Goal: Book appointment/travel/reservation

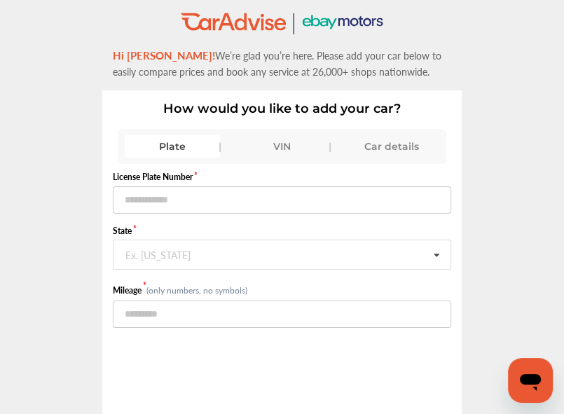
click at [280, 139] on div "VIN" at bounding box center [281, 146] width 95 height 22
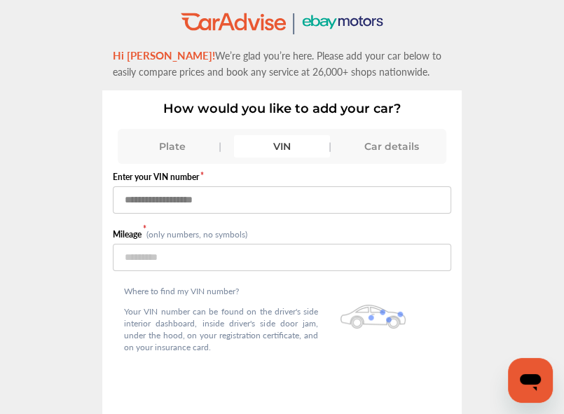
click at [233, 198] on input "text" at bounding box center [282, 199] width 338 height 27
type input "**********"
click at [154, 249] on input "number" at bounding box center [282, 257] width 338 height 27
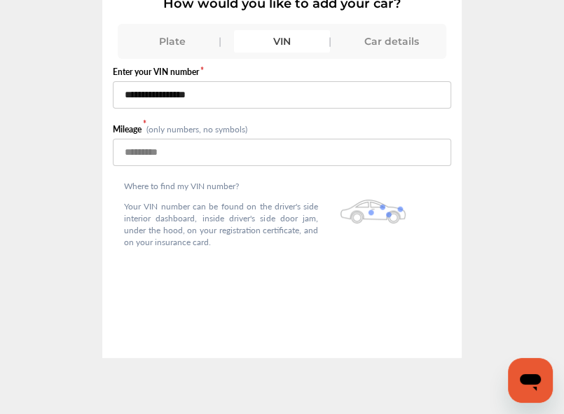
scroll to position [48, 0]
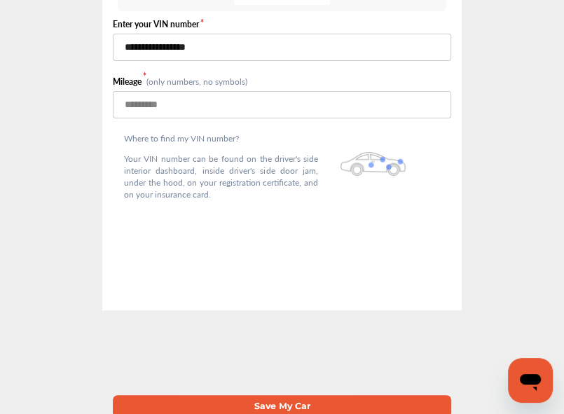
type input "******"
click at [268, 397] on button "Save My Car" at bounding box center [282, 406] width 338 height 22
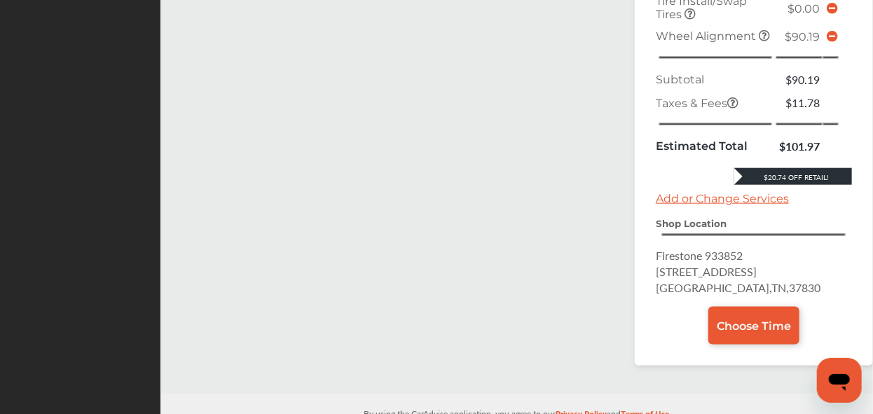
scroll to position [585, 0]
click at [574, 38] on icon at bounding box center [831, 37] width 11 height 11
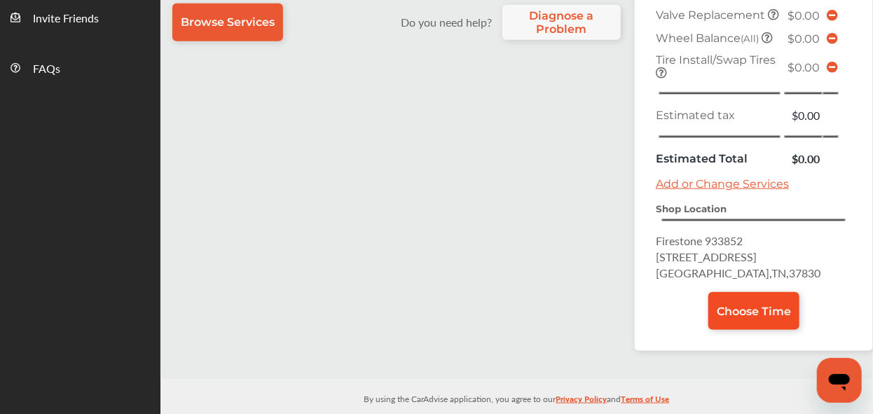
click at [574, 305] on span "Choose Time" at bounding box center [753, 311] width 74 height 13
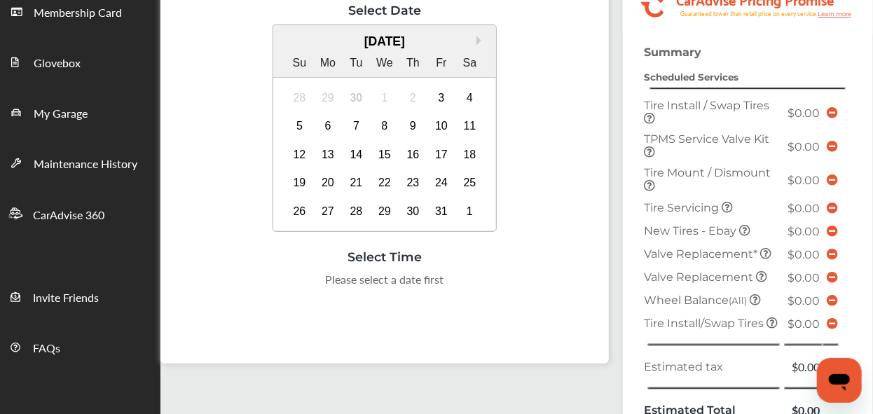
scroll to position [227, 0]
click at [331, 122] on div "6" at bounding box center [328, 125] width 22 height 22
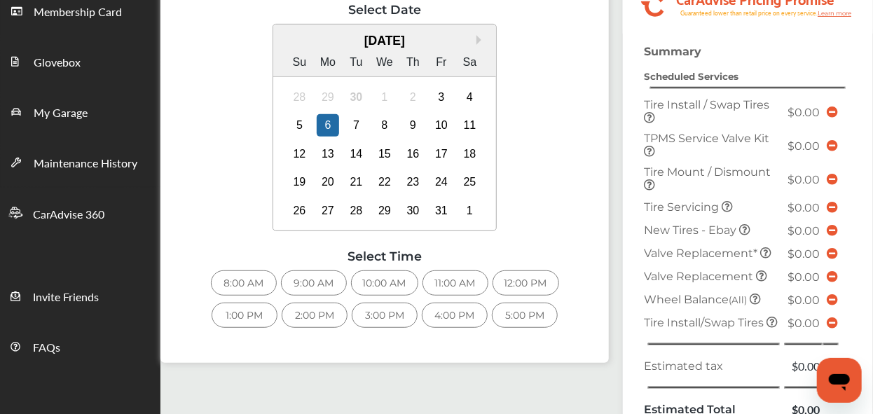
click at [356, 313] on div "3:00 PM" at bounding box center [385, 315] width 66 height 25
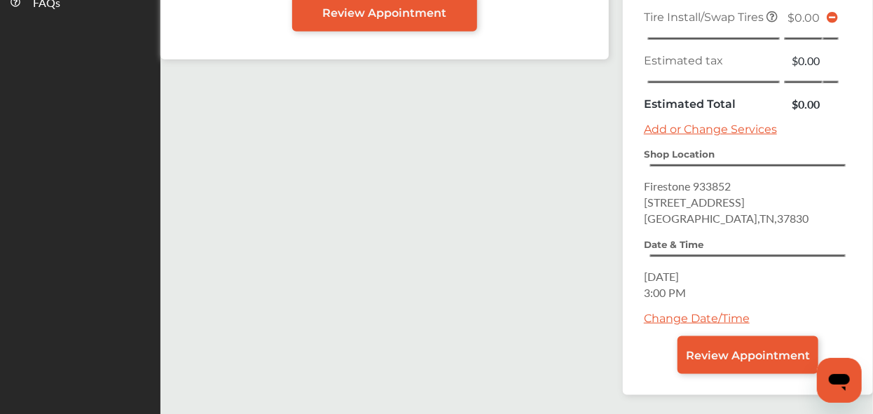
scroll to position [616, 0]
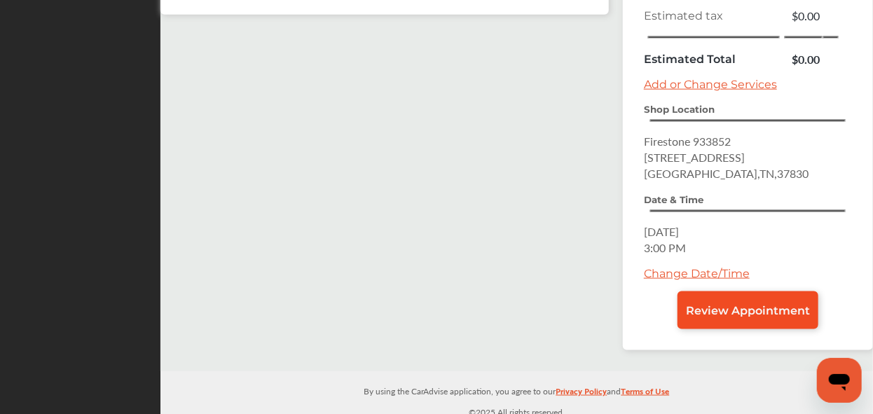
click at [574, 295] on link "Review Appointment" at bounding box center [747, 310] width 141 height 38
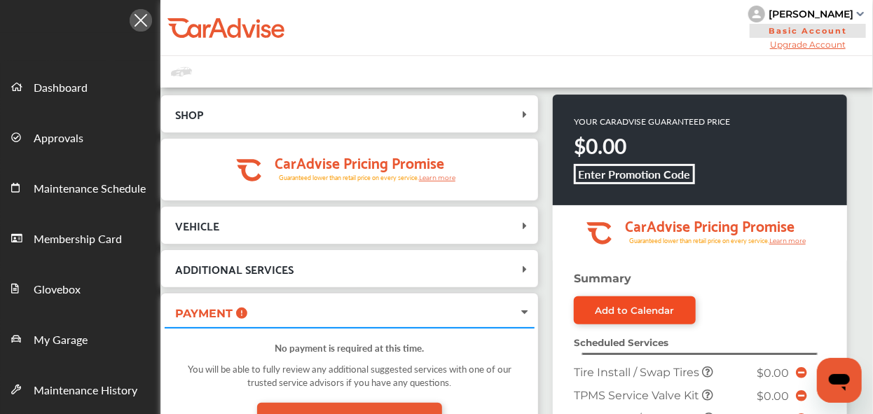
scroll to position [583, 0]
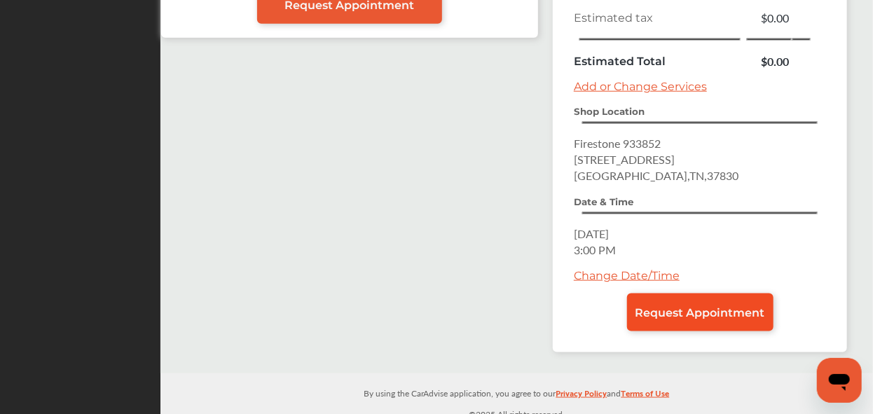
click at [574, 310] on span "Request Appointment" at bounding box center [700, 312] width 130 height 13
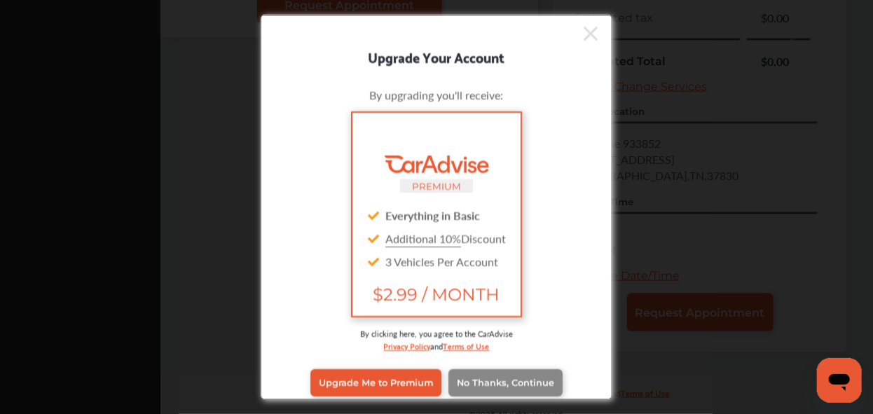
click at [459, 380] on span "No Thanks, Continue" at bounding box center [505, 382] width 97 height 11
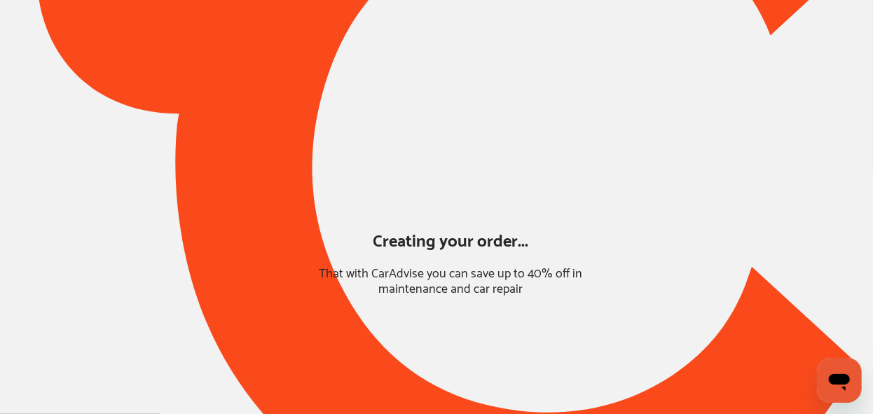
scroll to position [183, 0]
